Goal: Task Accomplishment & Management: Manage account settings

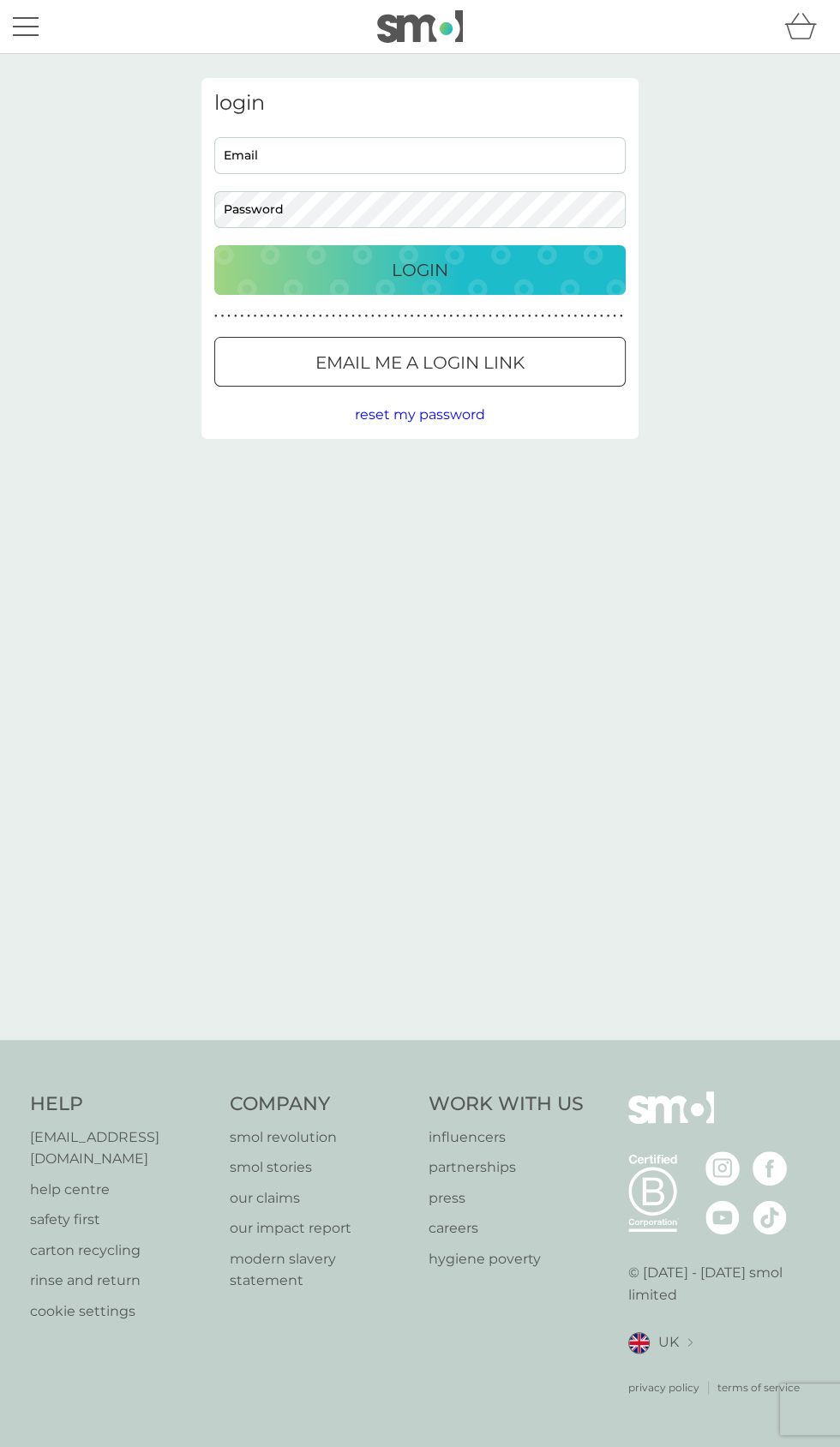
click at [444, 148] on input "Email" at bounding box center [419, 155] width 411 height 37
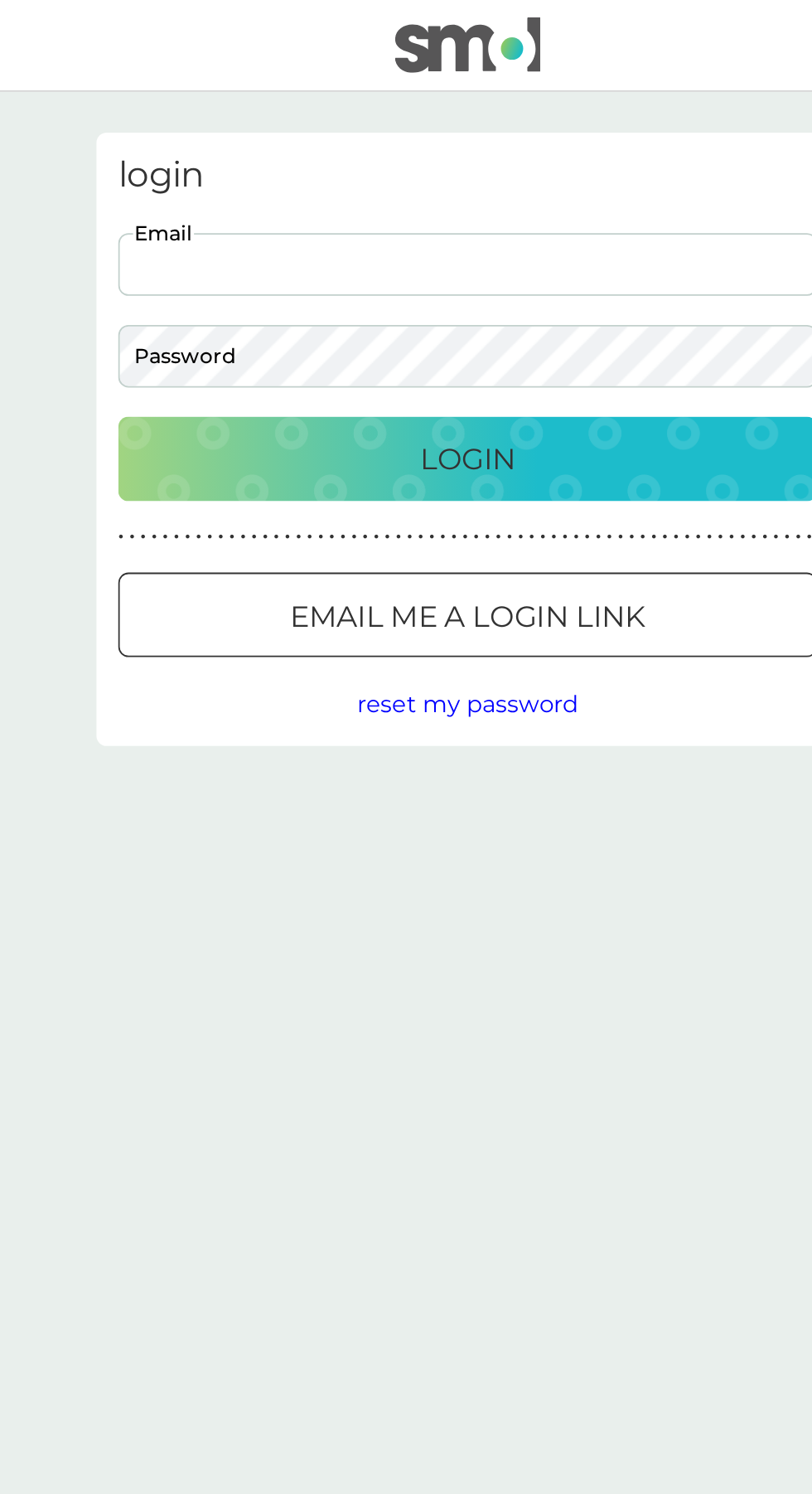
type input "Marilynmacmorgan@hotmail.com"
click at [207, 237] on button "Login" at bounding box center [405, 260] width 398 height 48
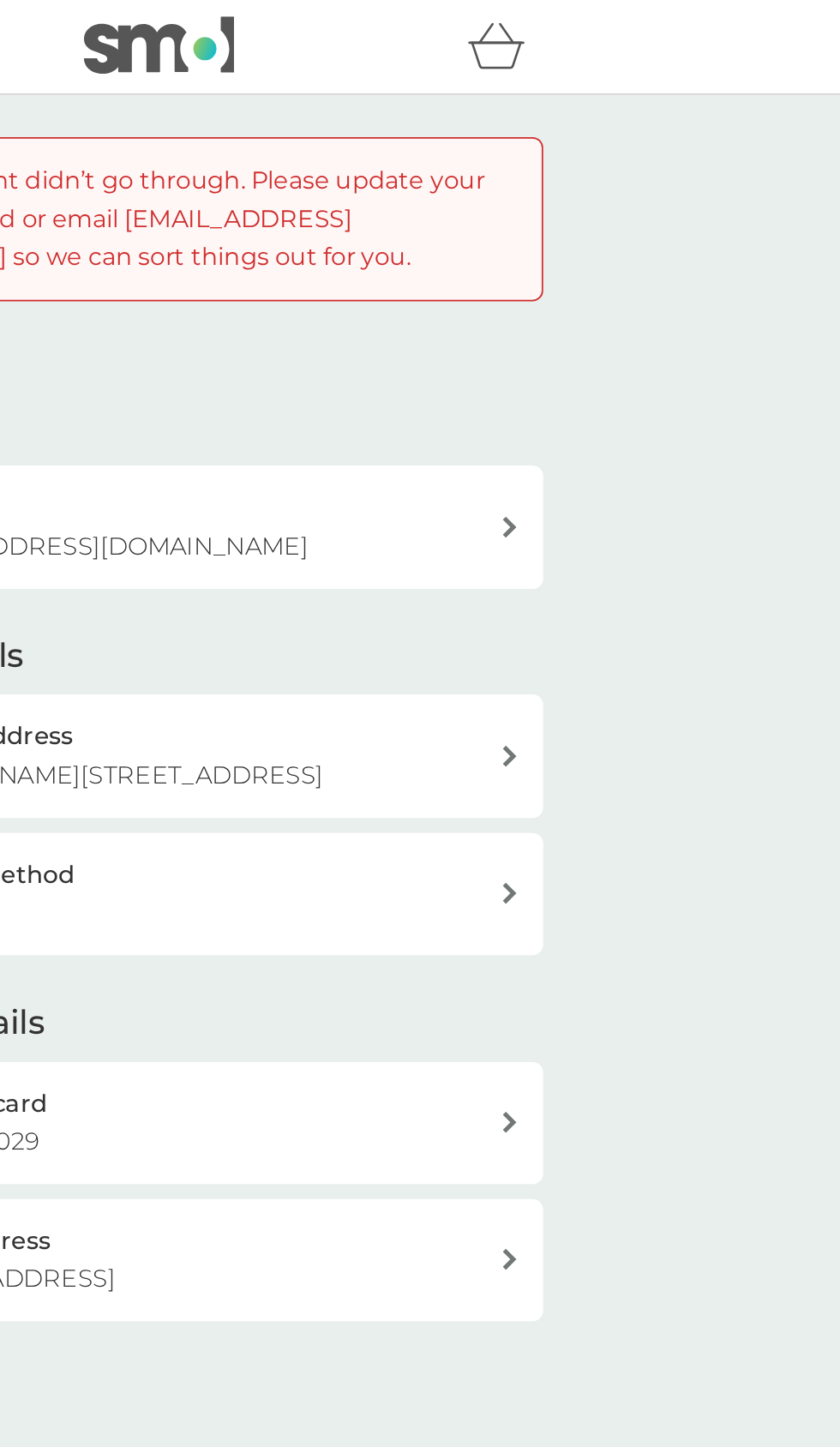
click at [469, 661] on div "payment card 9206 7 / 2029" at bounding box center [436, 639] width 357 height 43
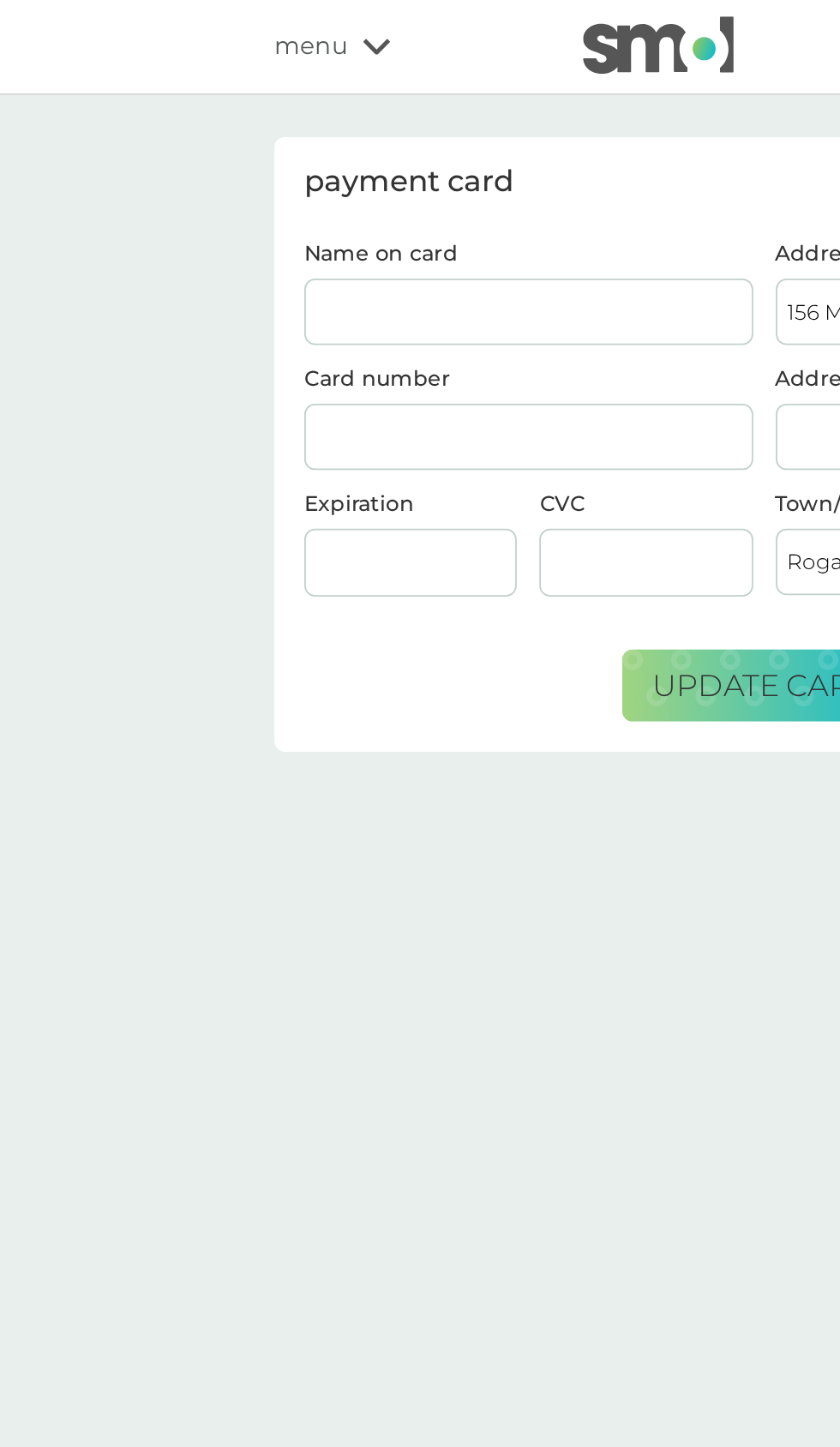
click at [350, 170] on input "Name on card" at bounding box center [346, 178] width 255 height 38
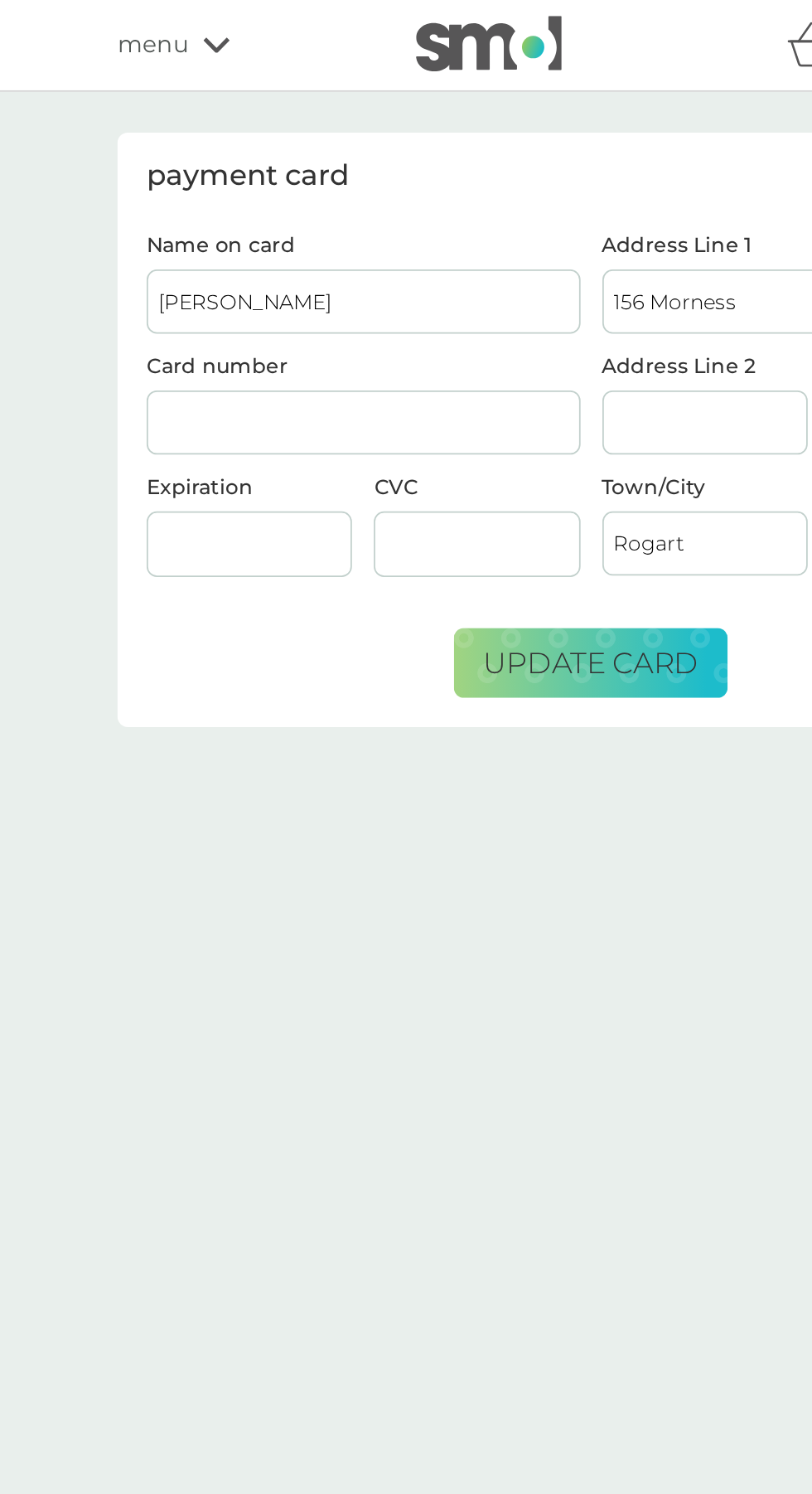
type input "Mrs M M Morgan"
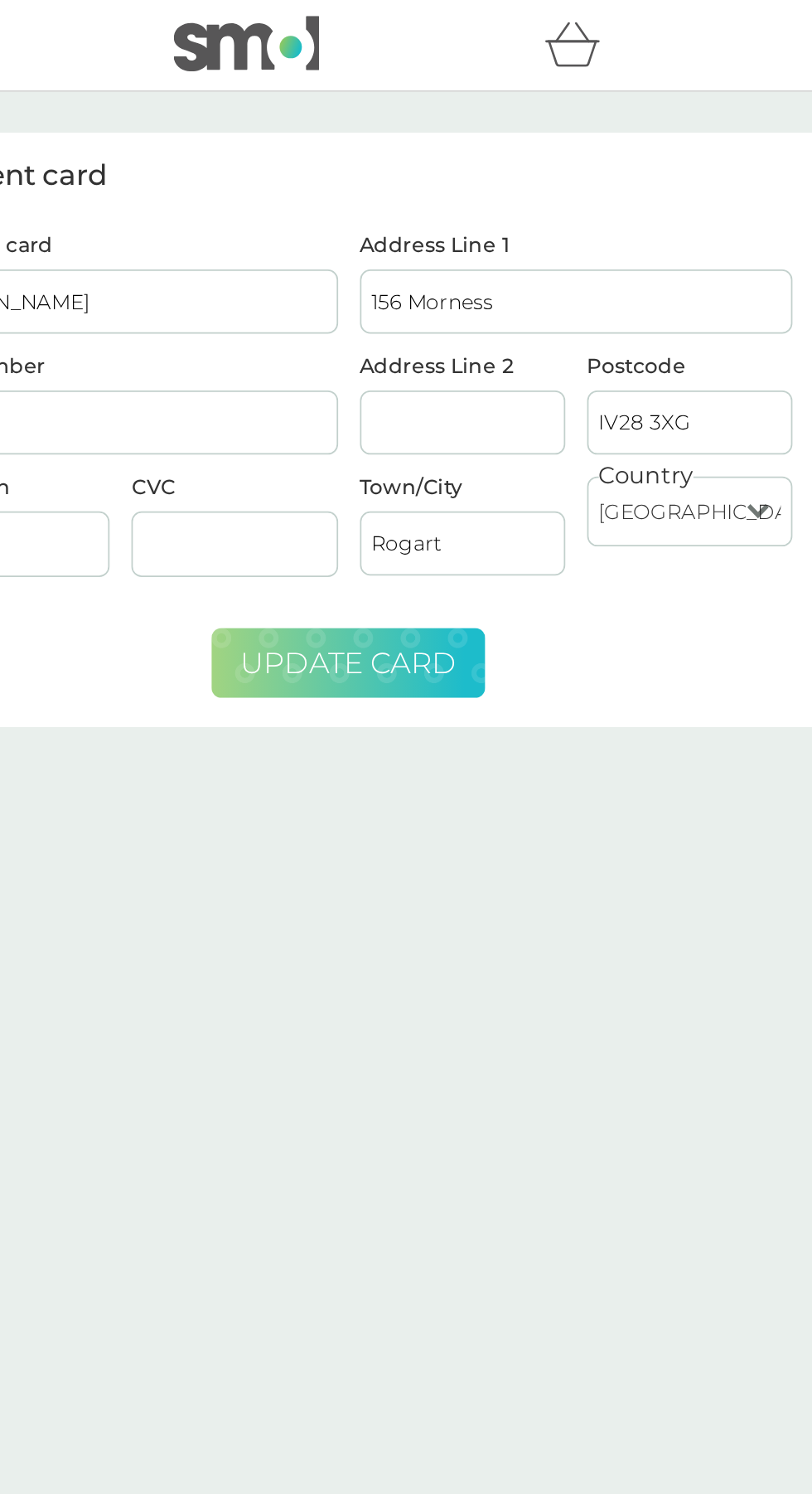
click at [516, 373] on span "update card" at bounding box center [464, 377] width 122 height 20
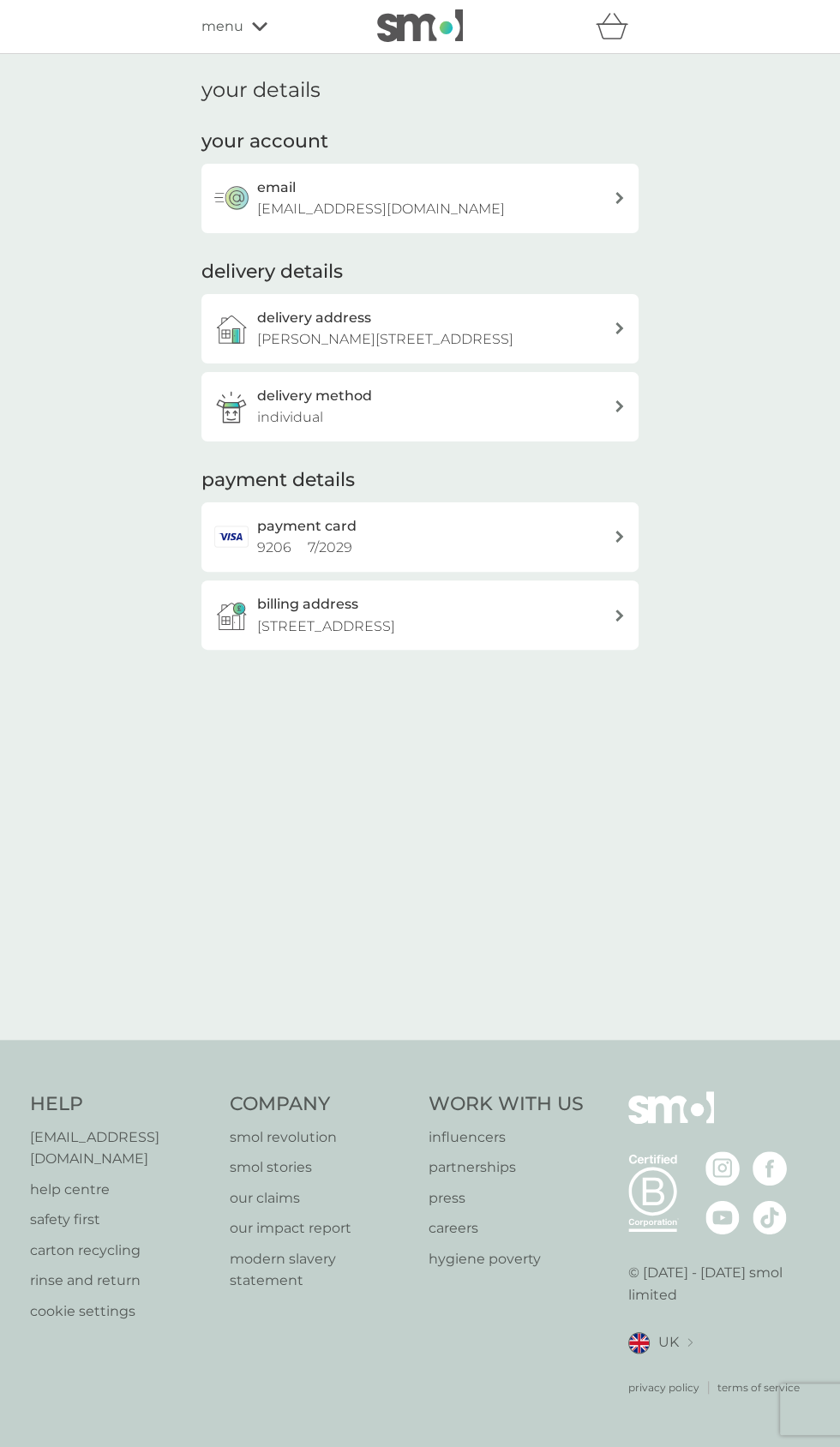
click at [255, 20] on div "menu" at bounding box center [275, 27] width 145 height 23
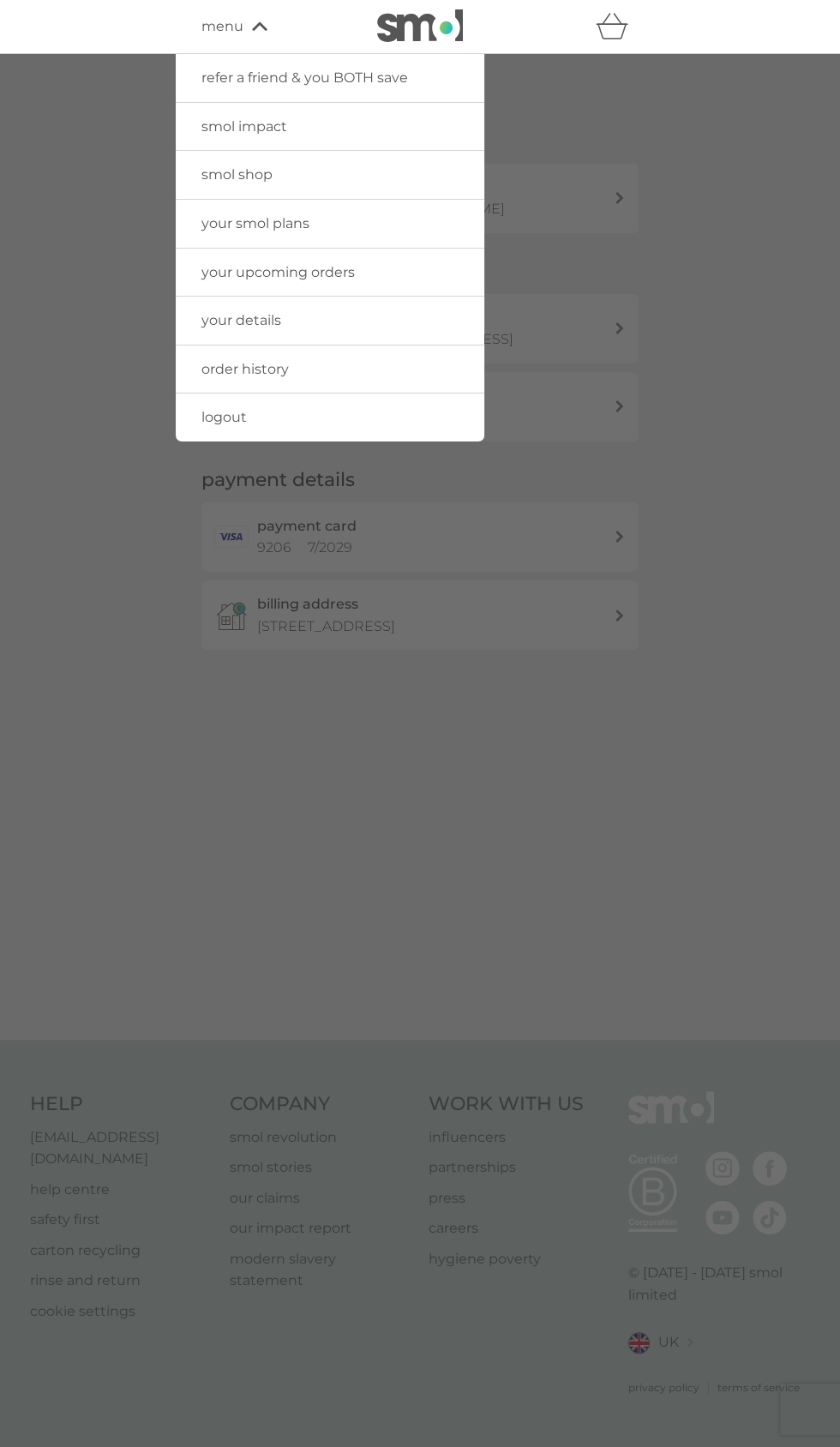
click at [283, 324] on link "your details" at bounding box center [330, 320] width 308 height 48
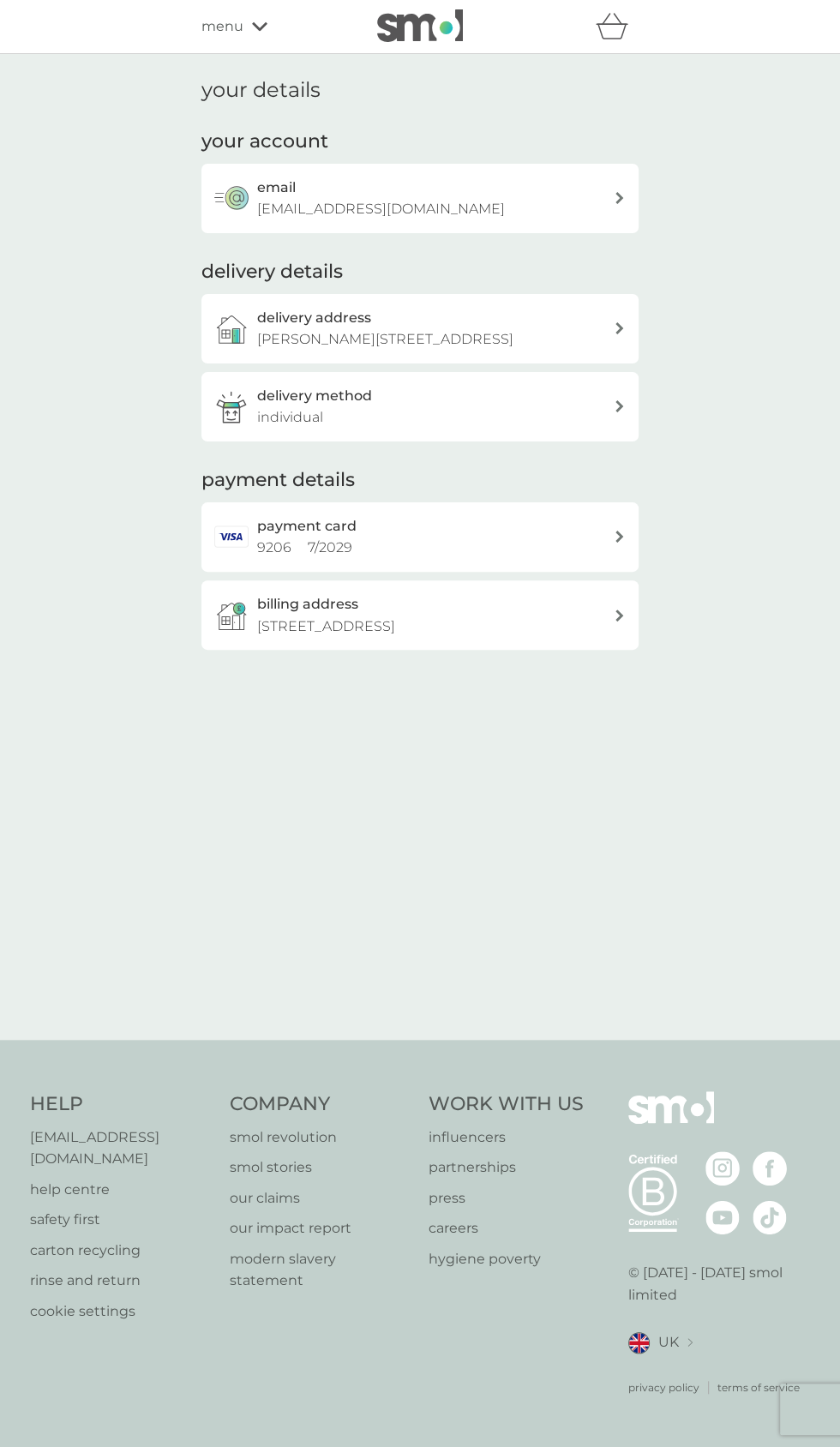
click at [255, 28] on icon at bounding box center [260, 27] width 16 height 9
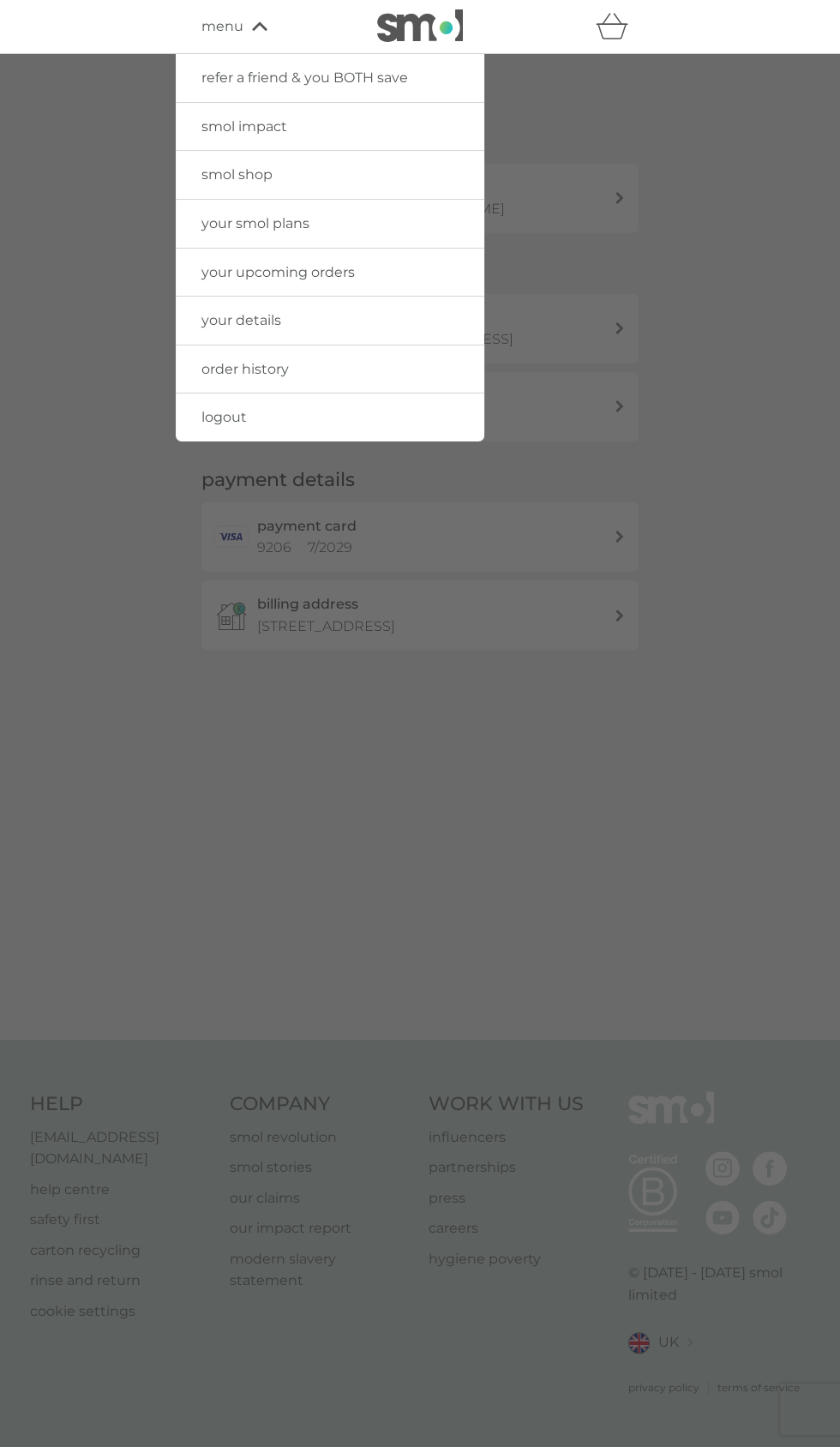
click at [327, 220] on link "your smol plans" at bounding box center [330, 223] width 308 height 48
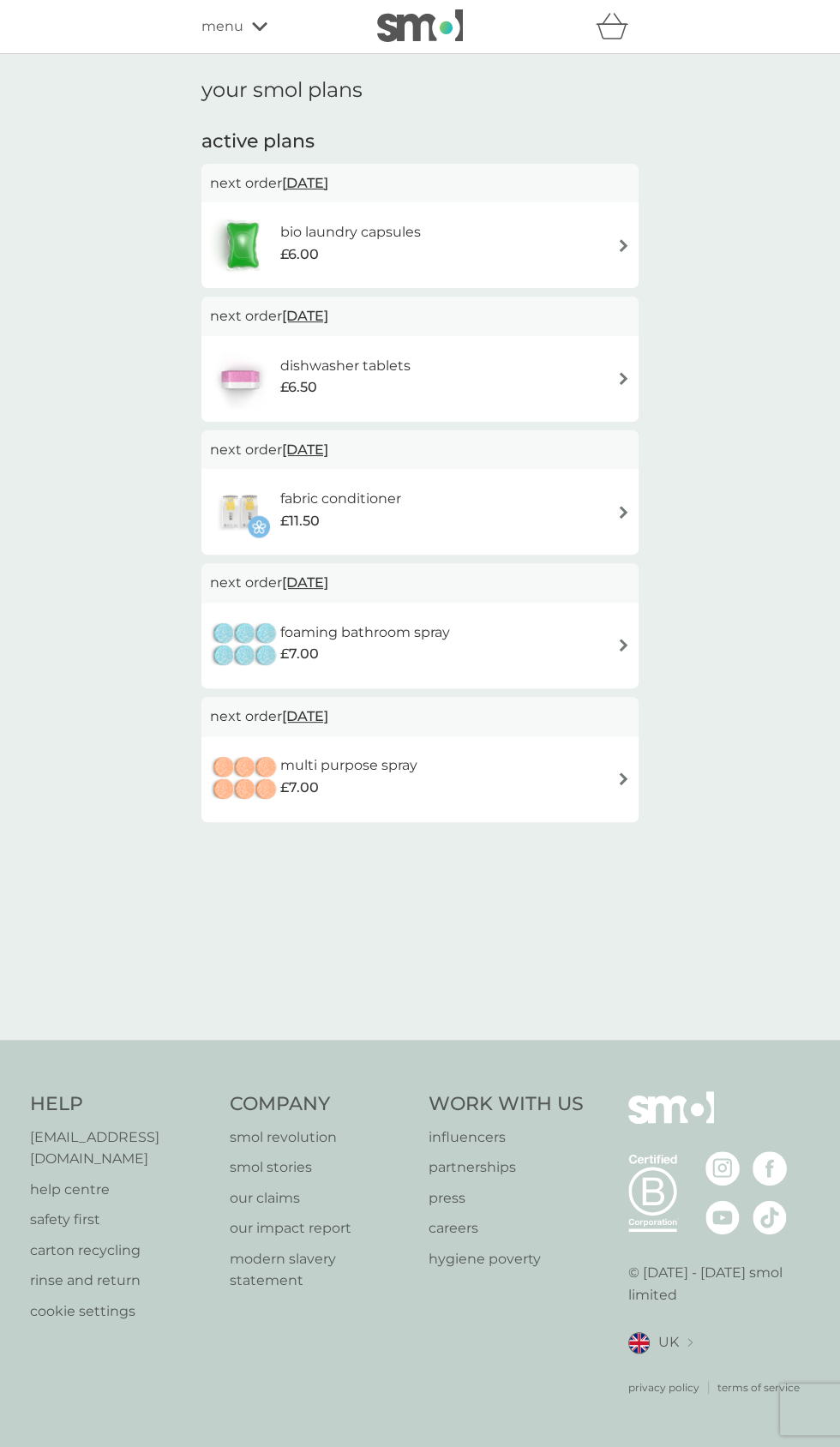
click at [328, 319] on span "[DATE]" at bounding box center [305, 315] width 46 height 34
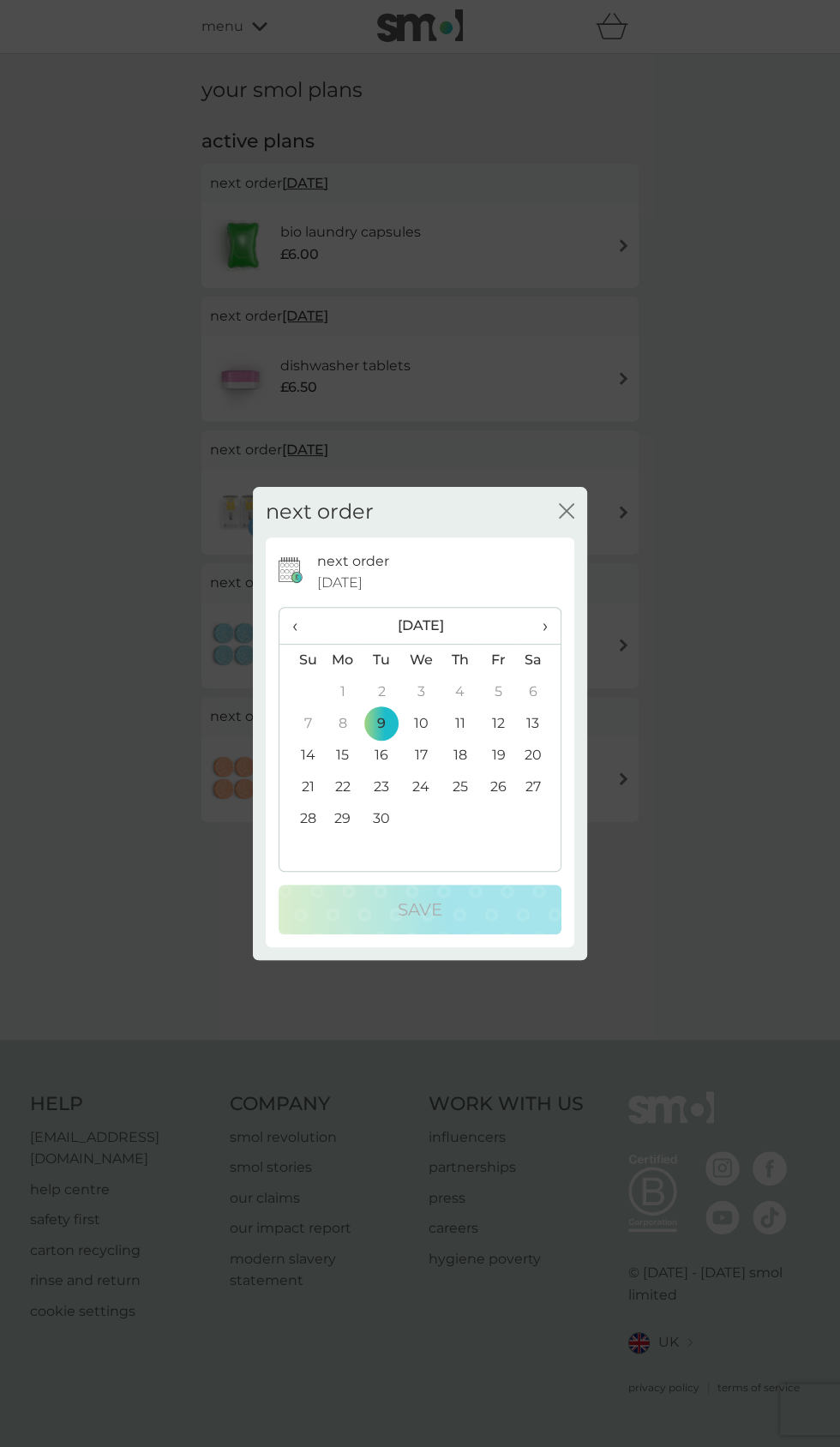
click at [619, 374] on div "next order close next order [DATE] ‹ [DATE] › Su Mo Tu We Th Fr Sa 31 1 2 3 4 5…" at bounding box center [420, 723] width 840 height 1447
